Goal: Task Accomplishment & Management: Use online tool/utility

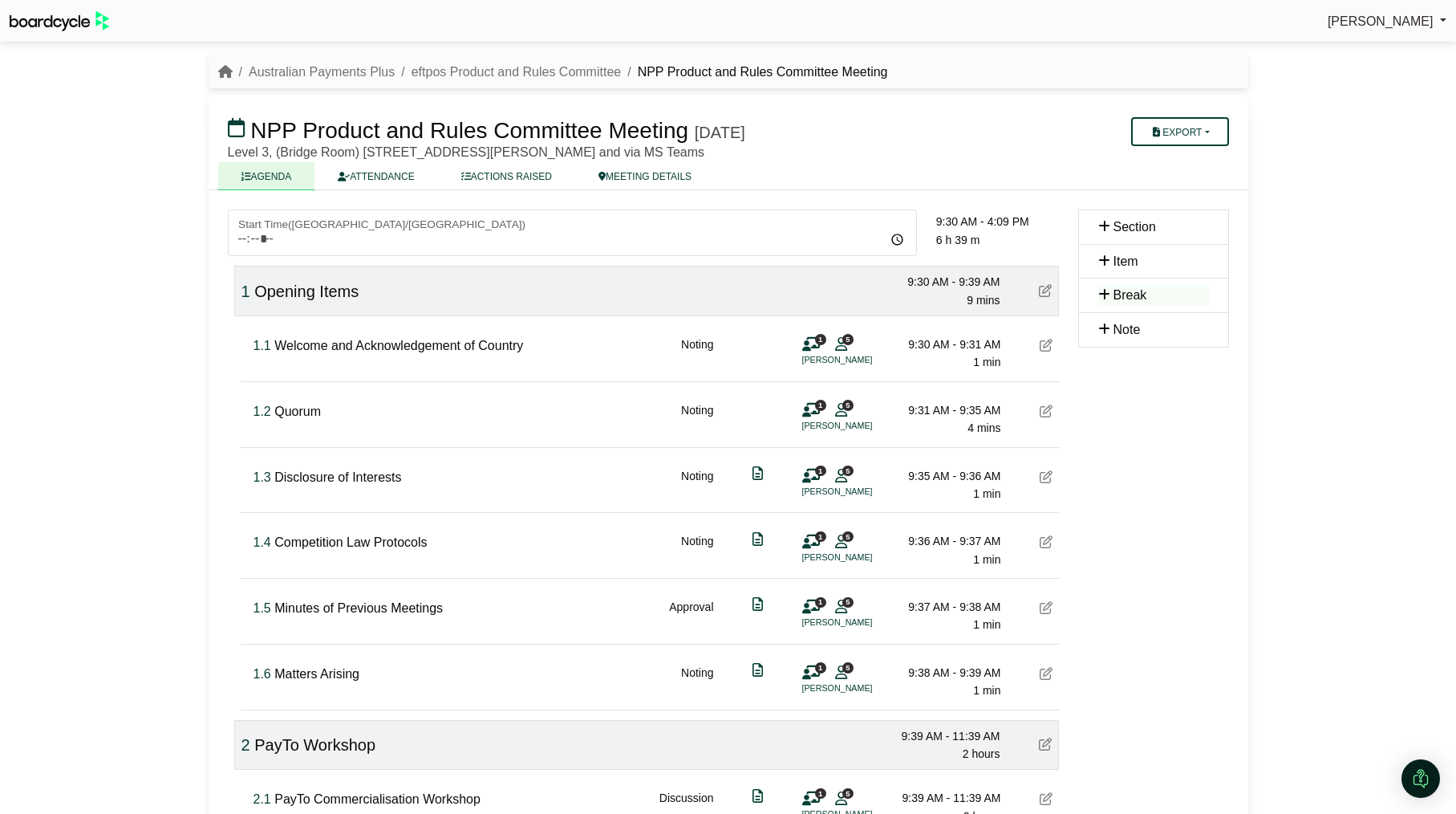
scroll to position [2031, 0]
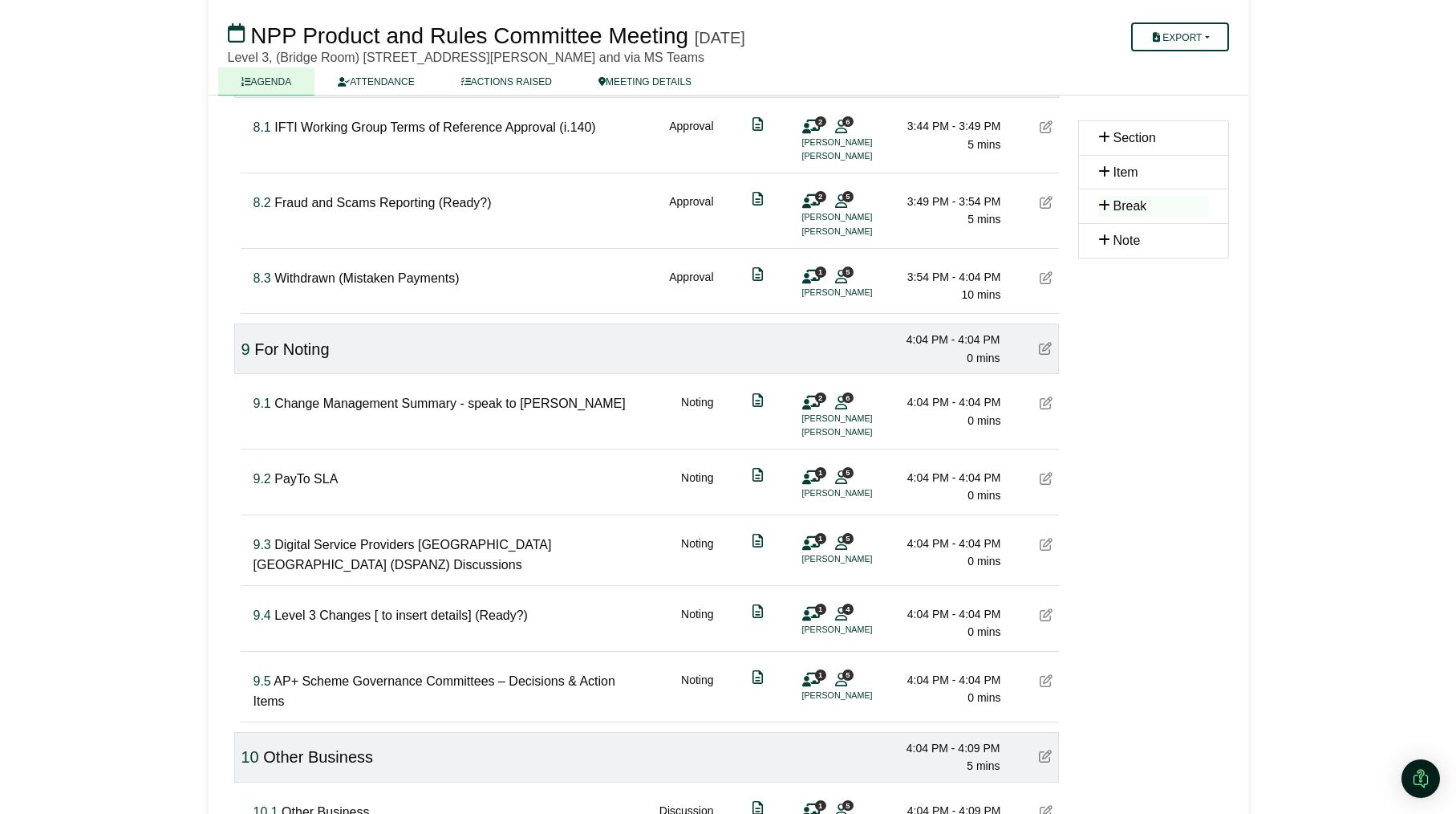
scroll to position [2031, 0]
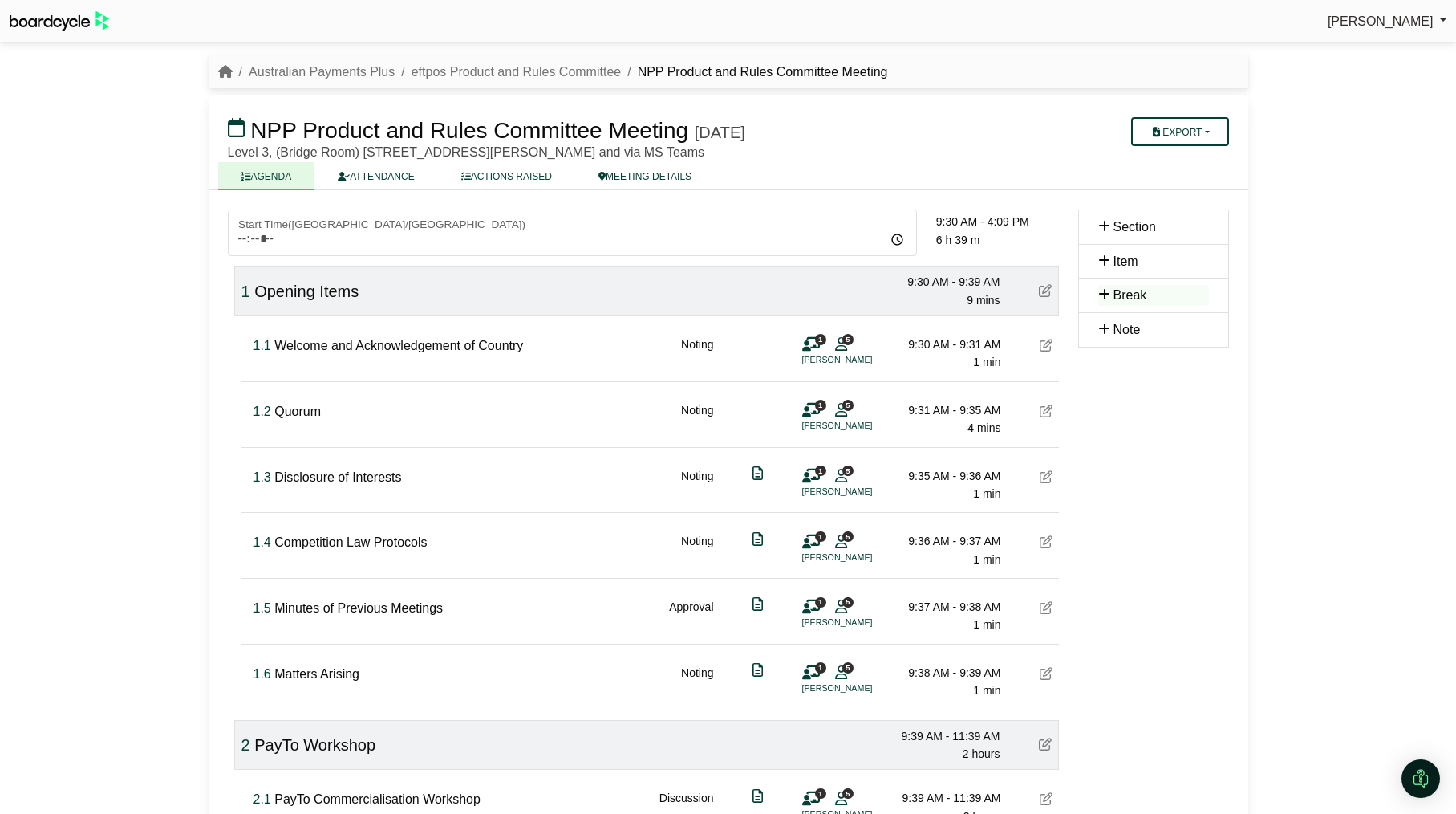
scroll to position [2031, 0]
